Goal: Task Accomplishment & Management: Manage account settings

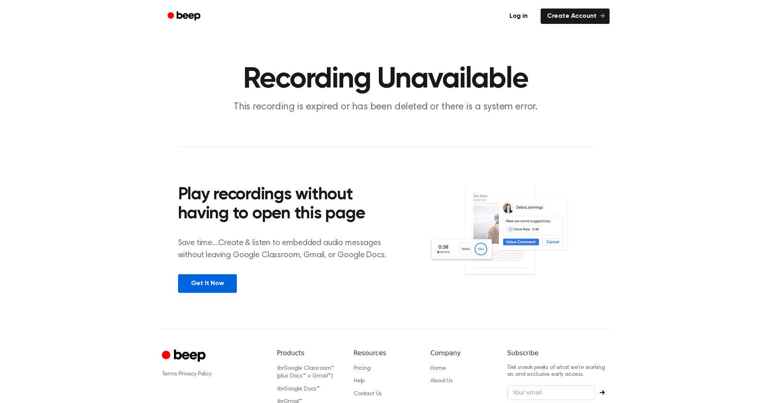
click at [197, 285] on link "Get It Now" at bounding box center [207, 283] width 59 height 19
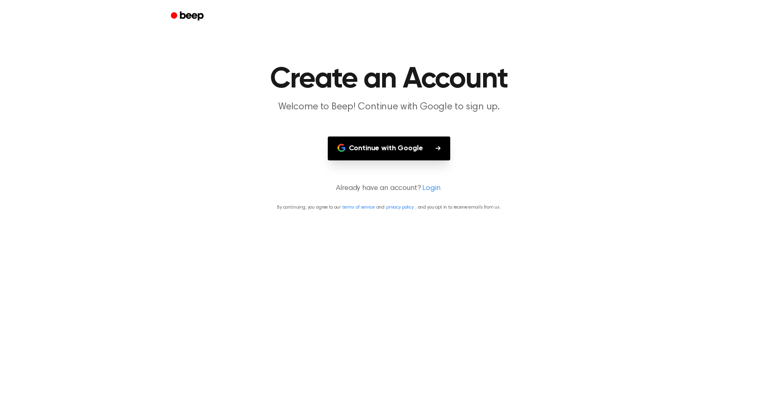
click at [426, 191] on link "Login" at bounding box center [431, 188] width 18 height 11
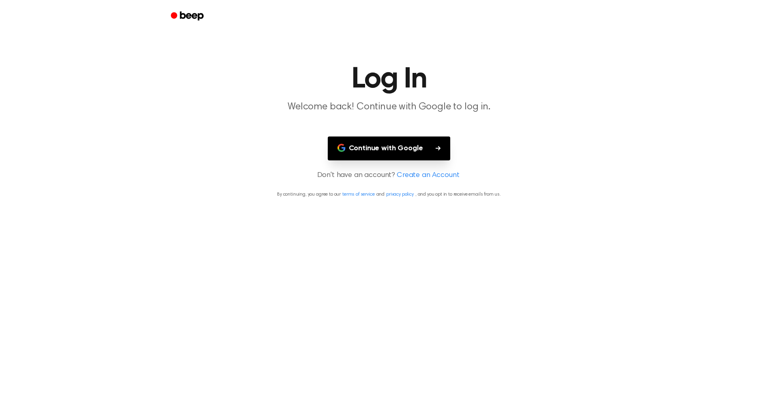
click at [376, 150] on button "Continue with Google" at bounding box center [389, 149] width 123 height 24
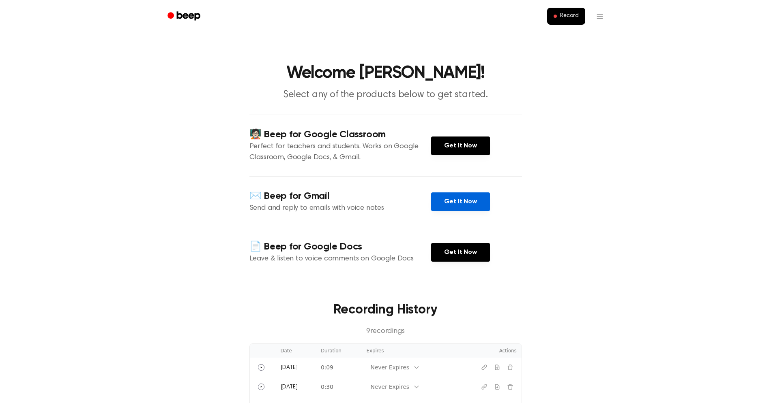
click at [470, 202] on link "Get It Now" at bounding box center [460, 202] width 59 height 19
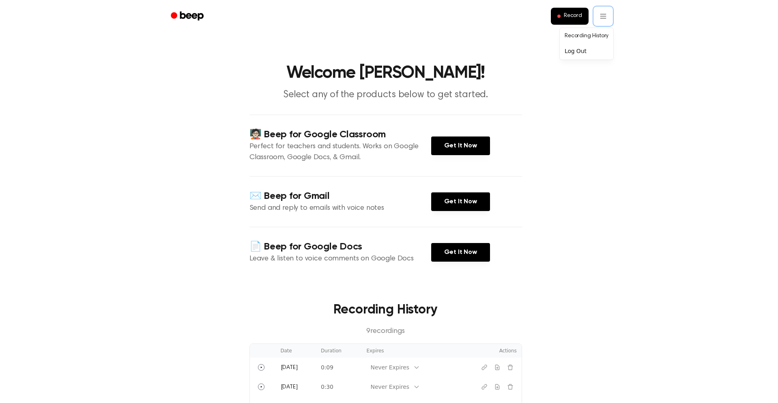
click at [616, 122] on html "Record Welcome Marko! Select any of the products below to get started. 🧑🏻‍🏫 Bee…" at bounding box center [389, 388] width 778 height 776
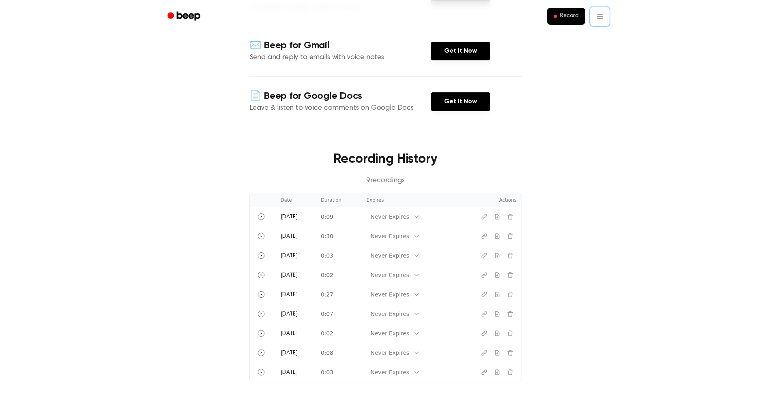
scroll to position [165, 0]
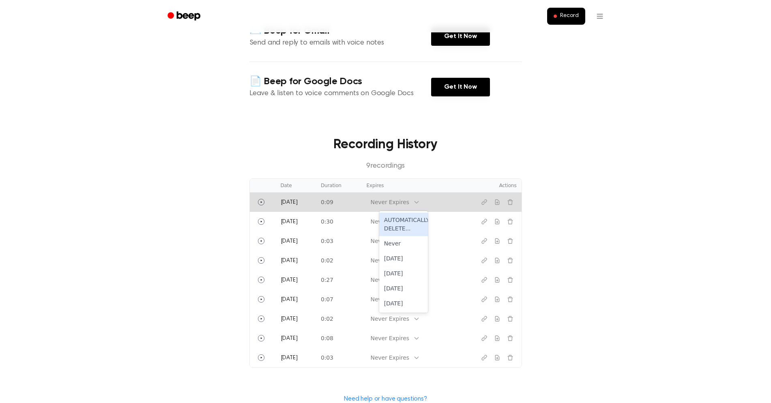
click at [413, 201] on div "Never Expires" at bounding box center [390, 202] width 47 height 10
click at [398, 222] on div "AUTOMATICALLY DELETE..." at bounding box center [403, 225] width 49 height 24
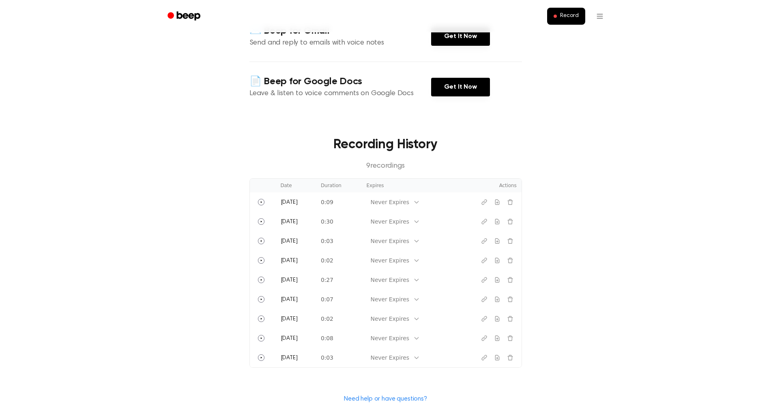
click at [582, 210] on main "Welcome Marko! Select any of the products below to get started. 🧑🏻‍🏫 Beep for G…" at bounding box center [385, 146] width 771 height 622
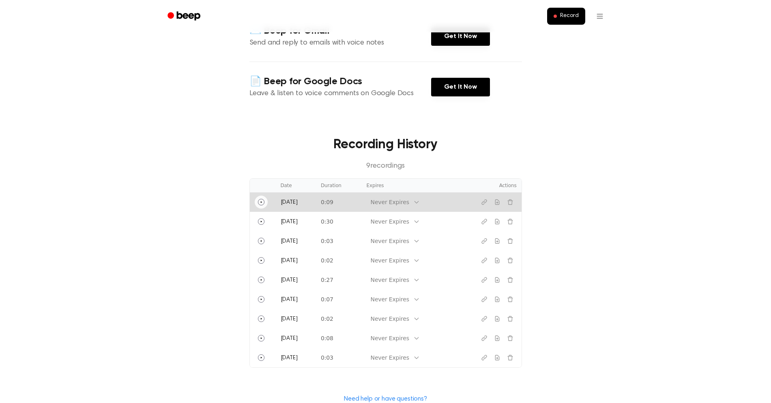
click at [259, 201] on icon "Play" at bounding box center [261, 202] width 6 height 6
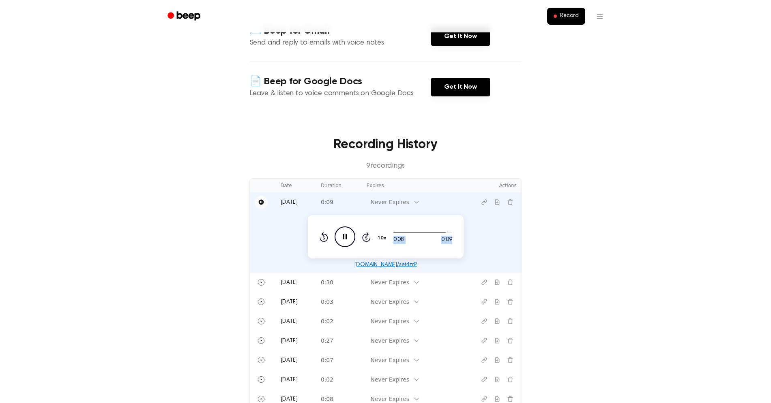
drag, startPoint x: 405, startPoint y: 234, endPoint x: 386, endPoint y: 231, distance: 19.3
click at [386, 231] on div "0:08 0:09 1.0x Rewind 5 seconds Pause Audio Skip 5 seconds" at bounding box center [385, 237] width 133 height 21
click at [388, 263] on link "beep.audio/set4zrP" at bounding box center [385, 265] width 63 height 6
click at [525, 249] on main "Welcome Marko! Select any of the products below to get started. 🧑🏻‍🏫 Beep for G…" at bounding box center [385, 176] width 771 height 682
click at [512, 203] on icon "Delete recording" at bounding box center [509, 201] width 5 height 5
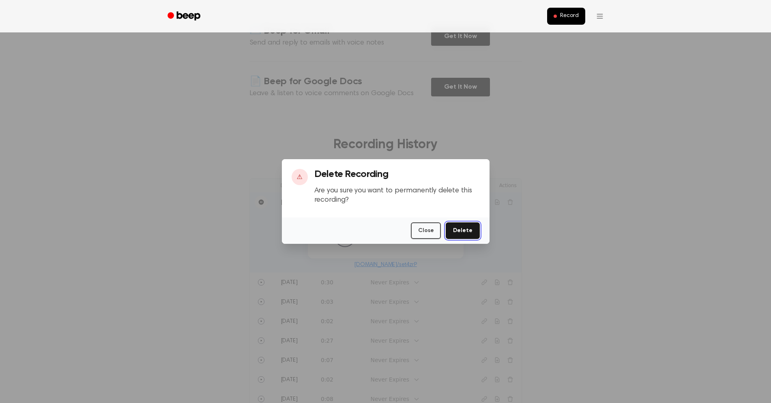
click at [461, 228] on button "Delete" at bounding box center [463, 231] width 34 height 17
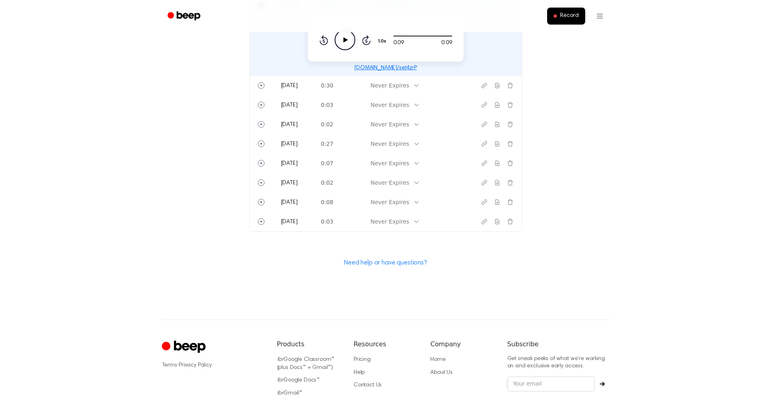
scroll to position [429, 0]
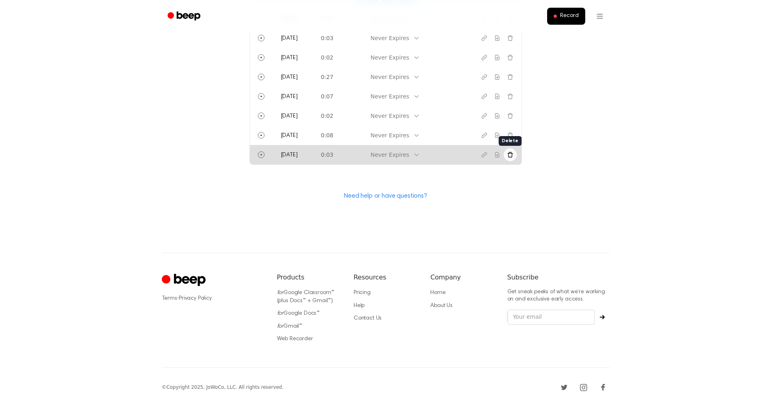
click at [513, 155] on icon "Delete recording" at bounding box center [510, 155] width 6 height 6
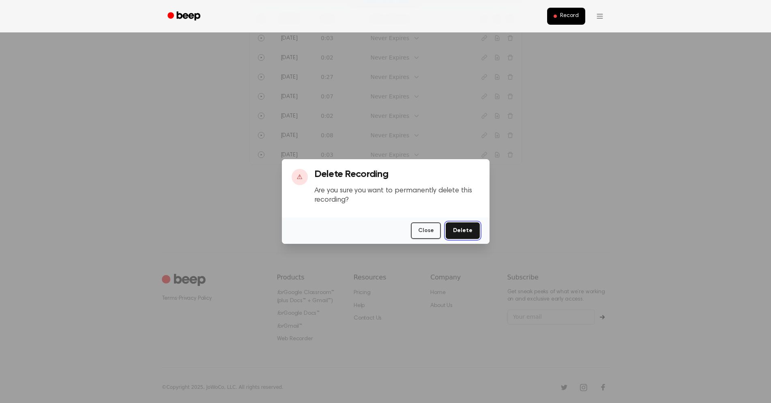
click at [461, 236] on button "Delete" at bounding box center [463, 231] width 34 height 17
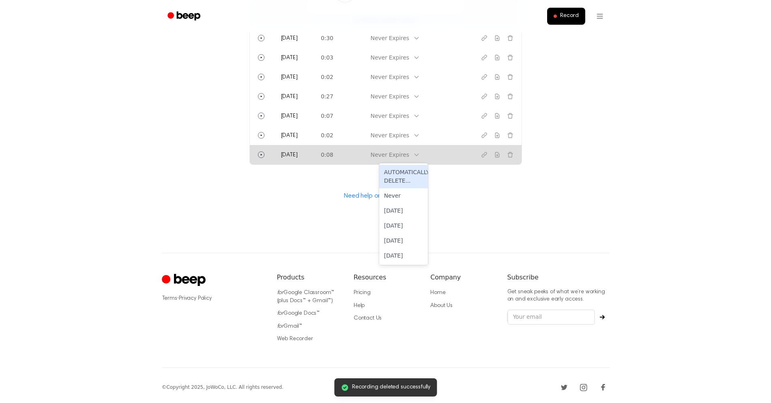
click at [413, 156] on div "Never Expires" at bounding box center [390, 155] width 47 height 10
click at [398, 180] on div "AUTOMATICALLY DELETE..." at bounding box center [403, 177] width 49 height 24
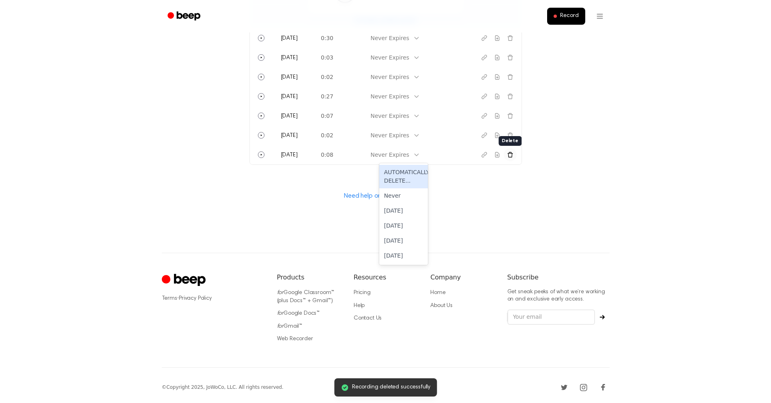
drag, startPoint x: 517, startPoint y: 185, endPoint x: 516, endPoint y: 156, distance: 28.8
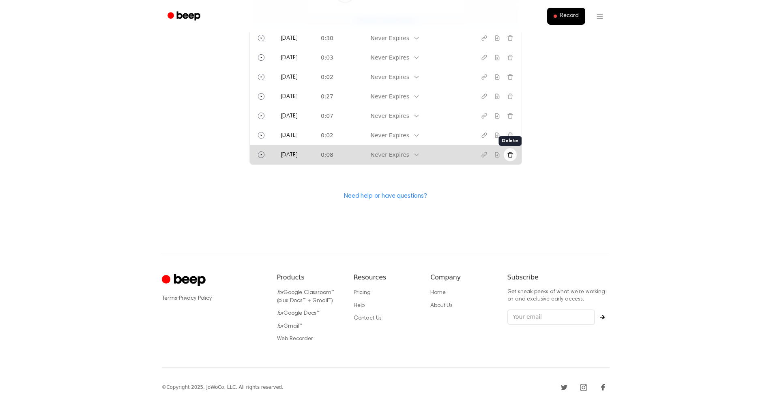
click at [507, 155] on icon "Delete recording" at bounding box center [510, 155] width 6 height 6
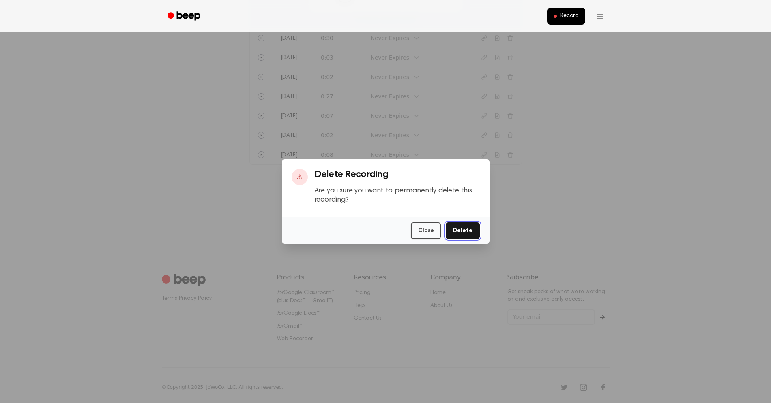
click at [465, 225] on button "Delete" at bounding box center [463, 231] width 34 height 17
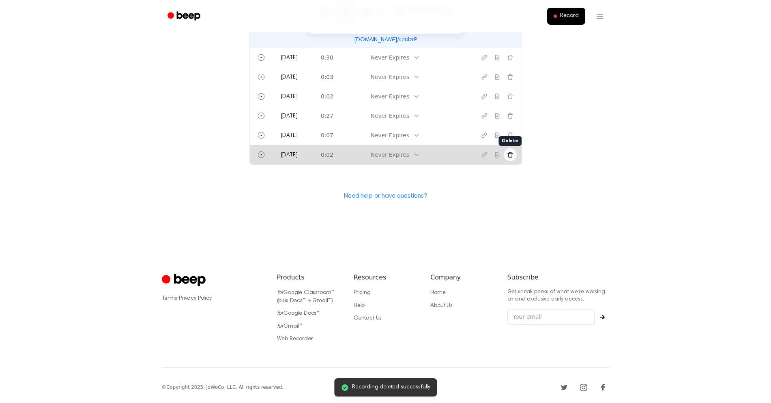
click at [505, 154] on button "Delete recording" at bounding box center [510, 154] width 13 height 13
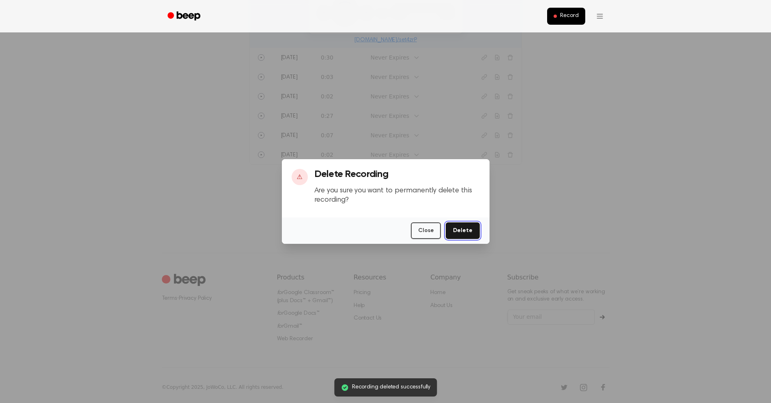
click at [455, 233] on button "Delete" at bounding box center [463, 231] width 34 height 17
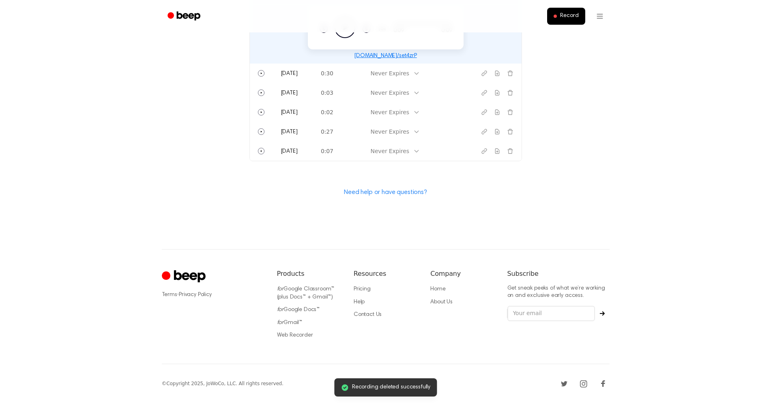
scroll to position [371, 0]
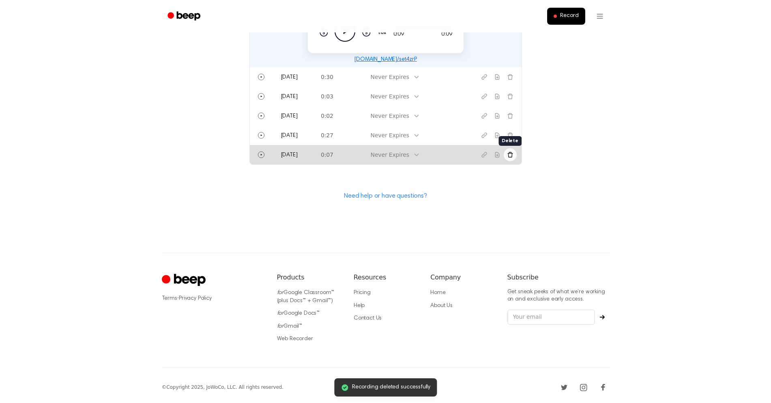
click at [510, 152] on icon "Delete recording" at bounding box center [509, 154] width 5 height 5
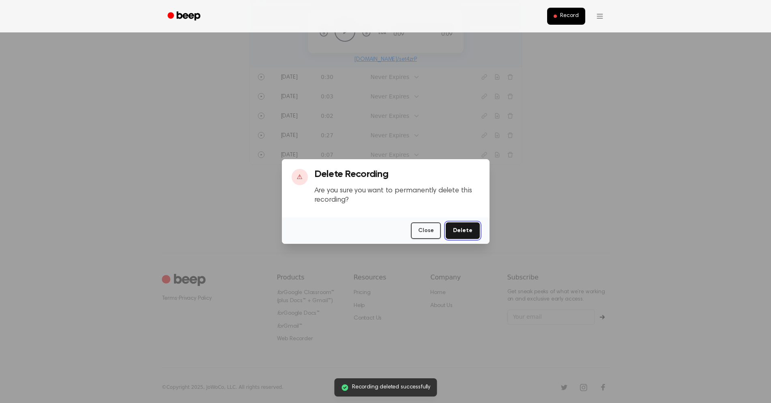
drag, startPoint x: 461, startPoint y: 229, endPoint x: 484, endPoint y: 184, distance: 51.0
click at [461, 229] on button "Delete" at bounding box center [463, 231] width 34 height 17
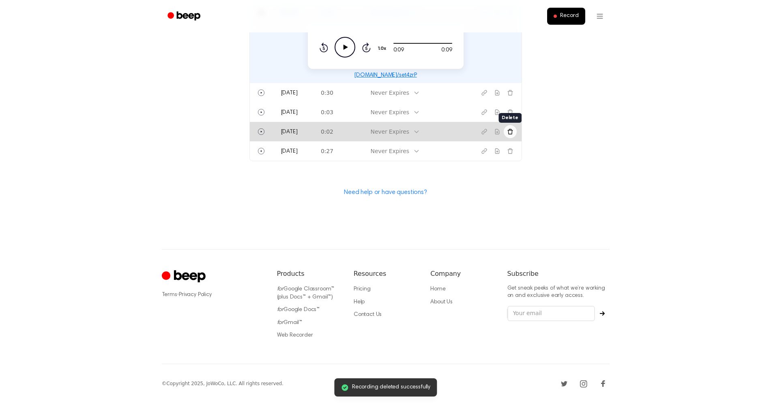
scroll to position [352, 0]
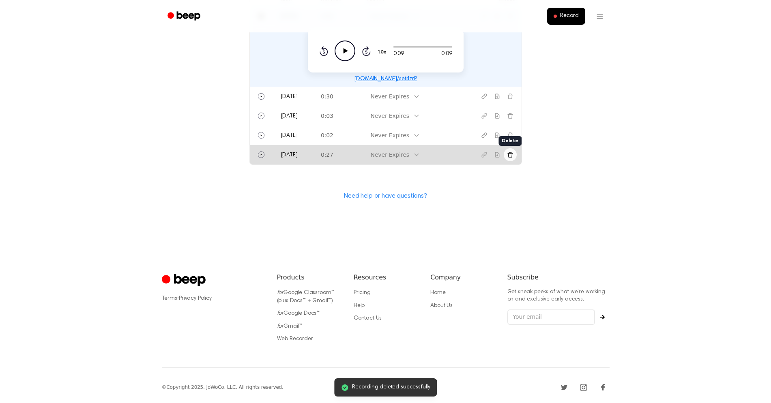
click at [506, 152] on button "Delete recording" at bounding box center [510, 154] width 13 height 13
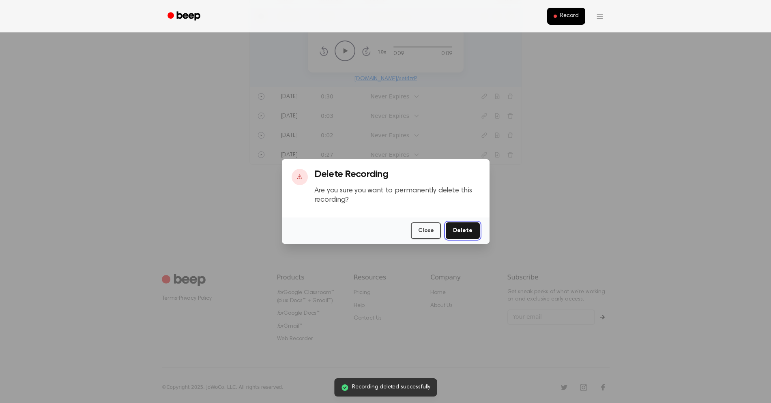
click at [459, 228] on button "Delete" at bounding box center [463, 231] width 34 height 17
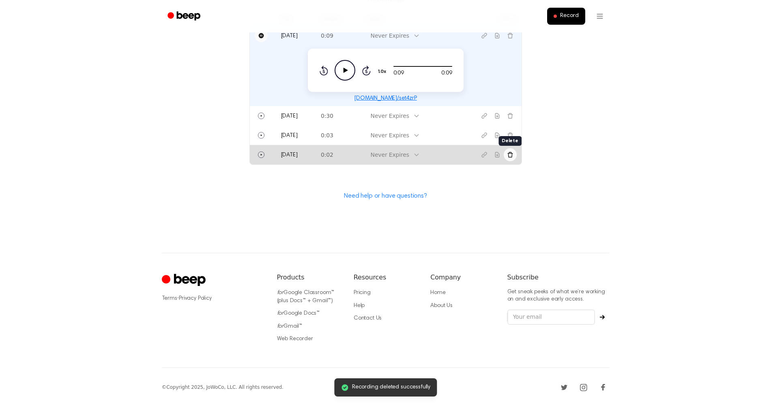
click at [510, 148] on button "Delete recording" at bounding box center [510, 154] width 13 height 13
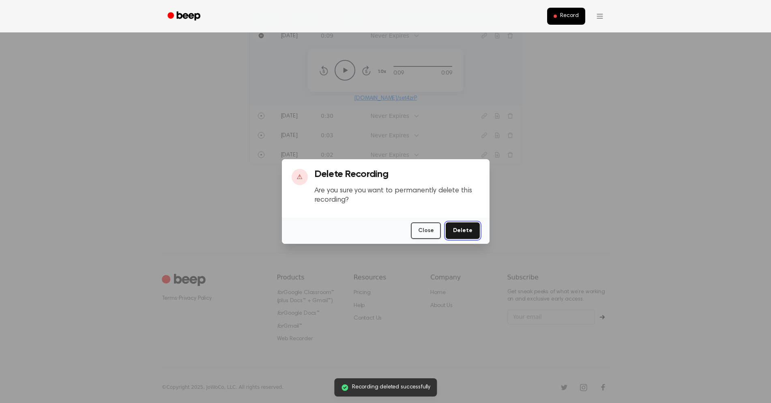
drag, startPoint x: 465, startPoint y: 231, endPoint x: 478, endPoint y: 187, distance: 45.8
click at [465, 230] on button "Delete" at bounding box center [463, 231] width 34 height 17
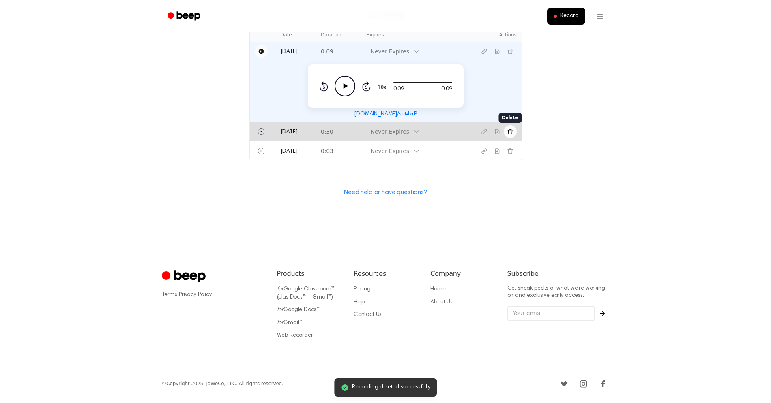
scroll to position [313, 0]
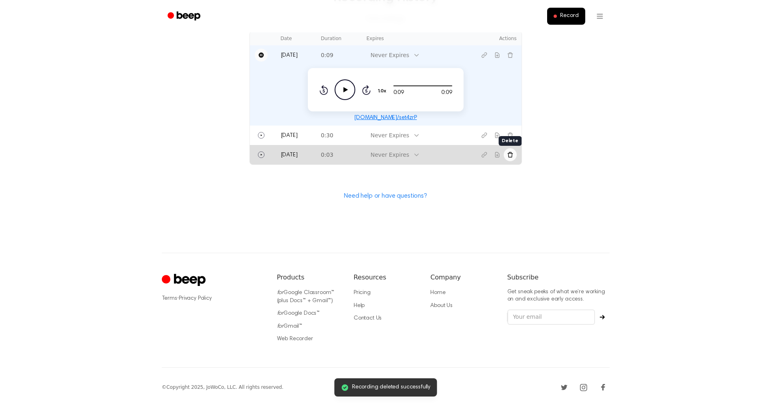
click at [508, 152] on icon "Delete recording" at bounding box center [510, 155] width 6 height 6
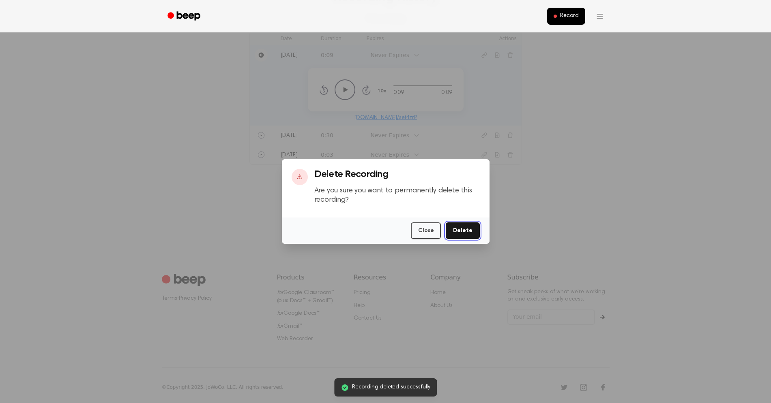
click at [463, 227] on button "Delete" at bounding box center [463, 231] width 34 height 17
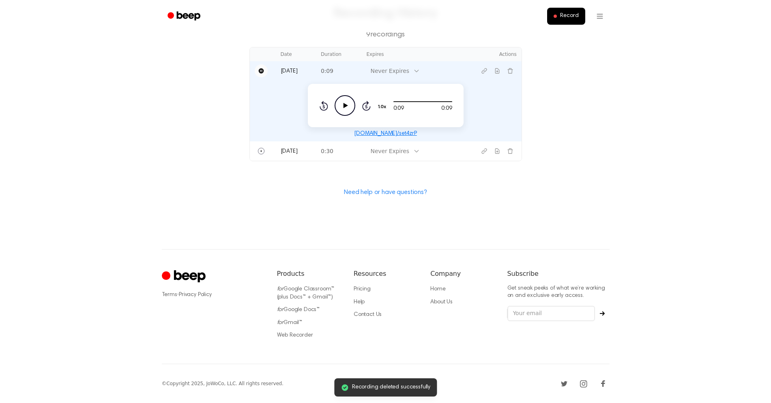
scroll to position [293, 0]
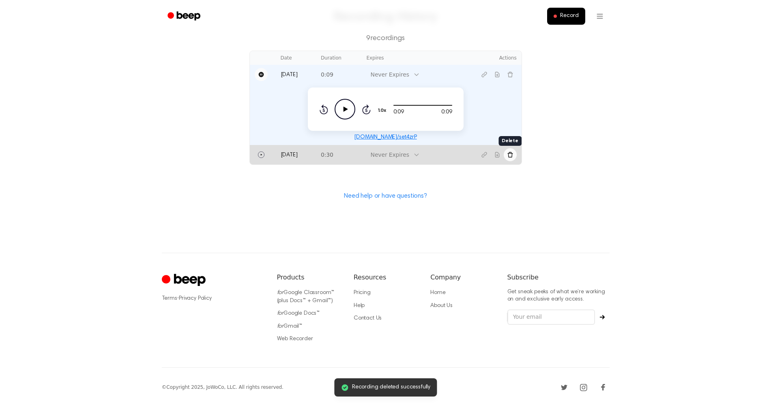
click at [507, 154] on icon "Delete recording" at bounding box center [510, 155] width 6 height 6
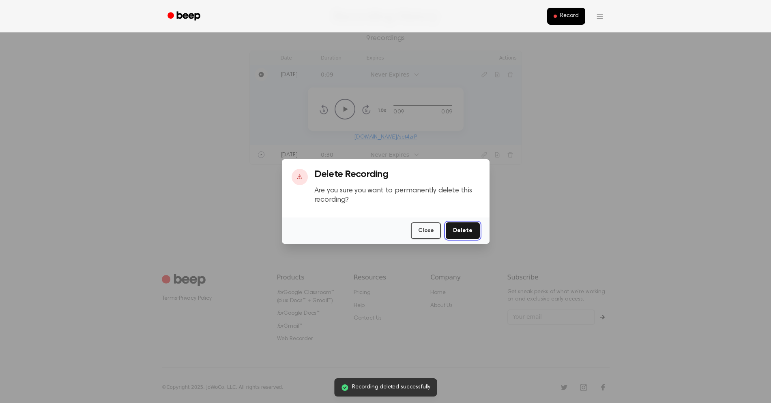
click at [466, 229] on button "Delete" at bounding box center [463, 231] width 34 height 17
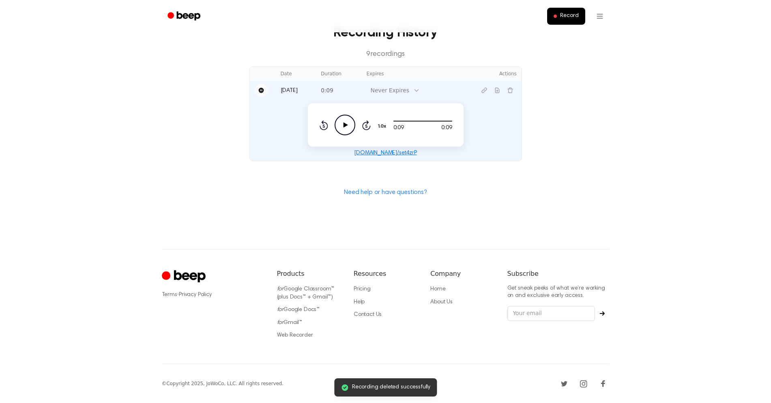
scroll to position [274, 0]
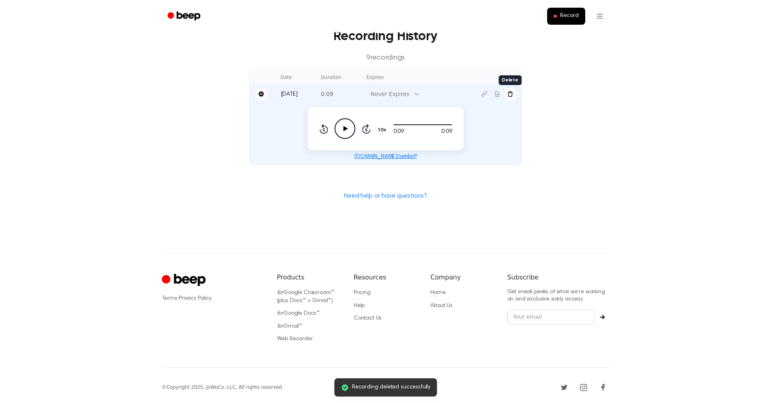
click at [511, 93] on icon "Delete recording" at bounding box center [509, 93] width 5 height 5
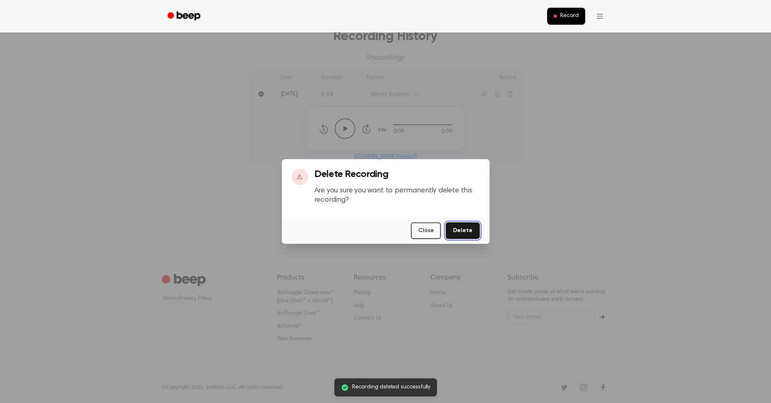
click at [465, 229] on button "Delete" at bounding box center [463, 231] width 34 height 17
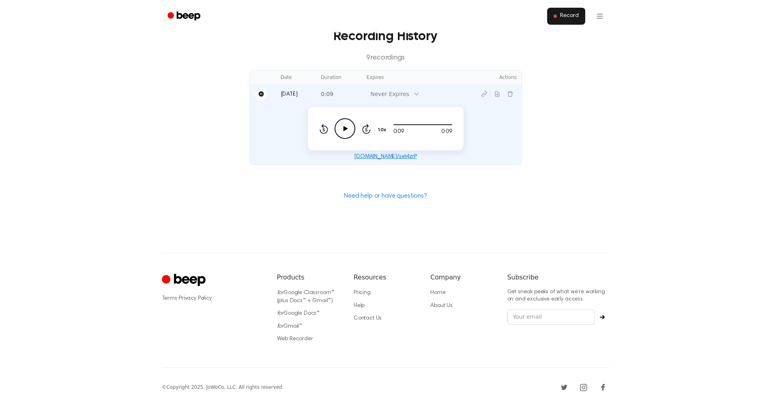
click at [569, 15] on span "Record" at bounding box center [569, 16] width 18 height 7
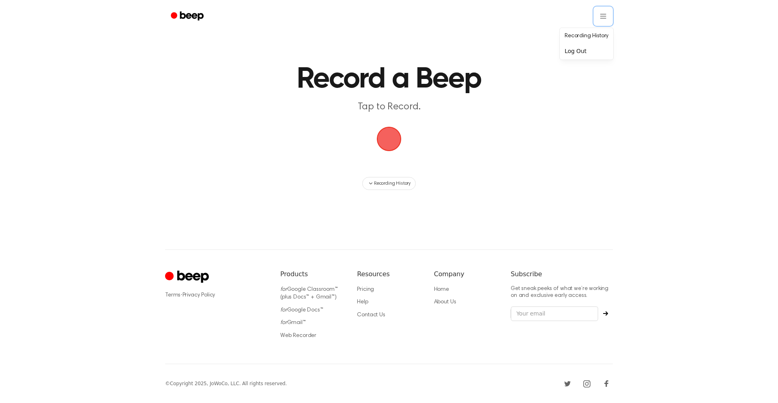
click at [566, 101] on html "Record a Beep Tap to Record. Recording History ⚠️ We are experiencing issues wi…" at bounding box center [389, 201] width 778 height 403
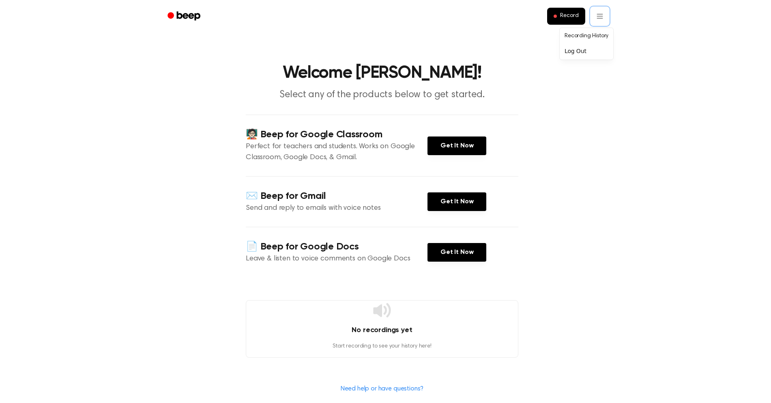
click at [256, 55] on html "Record Welcome Marko! Select any of the products below to get started. 🧑🏻‍🏫 Bee…" at bounding box center [385, 300] width 771 height 600
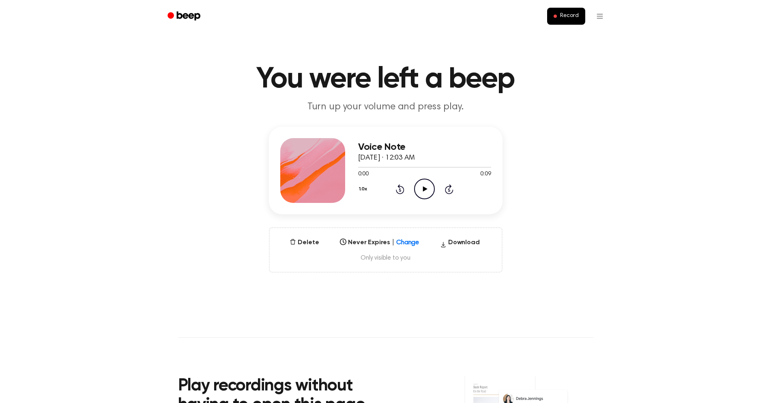
click at [424, 190] on icon at bounding box center [425, 188] width 4 height 5
click at [302, 243] on button "Delete" at bounding box center [304, 243] width 36 height 10
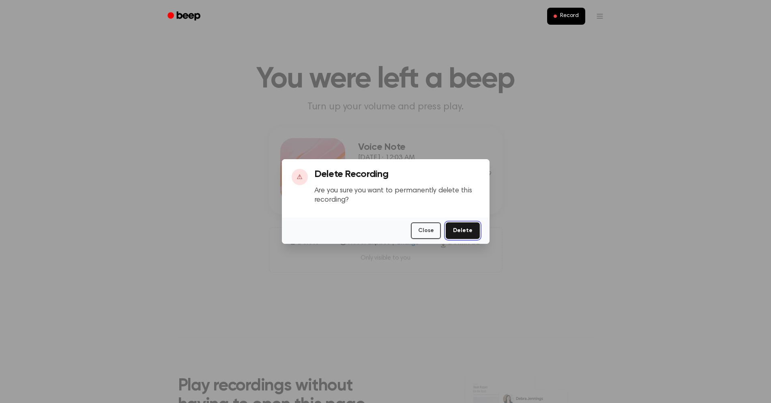
drag, startPoint x: 469, startPoint y: 232, endPoint x: 438, endPoint y: 221, distance: 32.8
click at [467, 232] on button "Delete" at bounding box center [463, 231] width 34 height 17
